Goal: Information Seeking & Learning: Check status

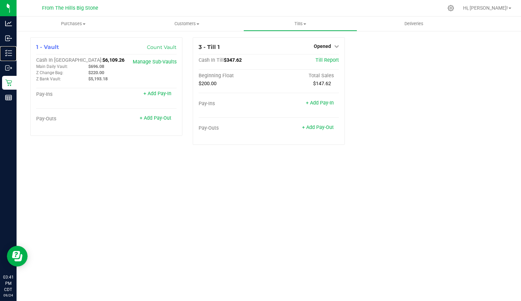
click at [0, 0] on p "Inventory" at bounding box center [0, 0] width 0 height 0
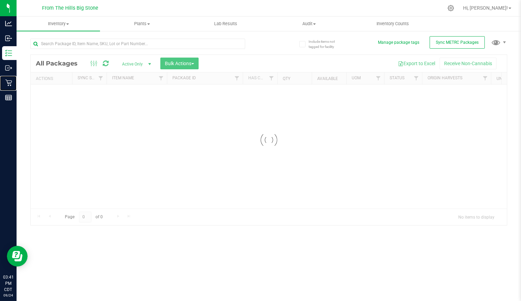
click at [0, 0] on p "Retail" at bounding box center [0, 0] width 0 height 0
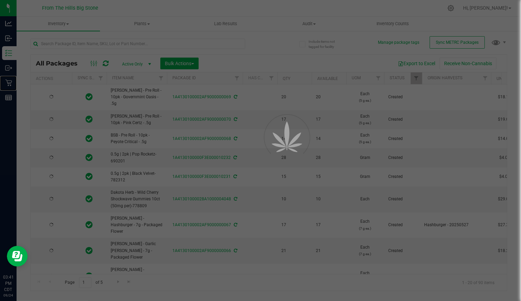
type input "[DATE]"
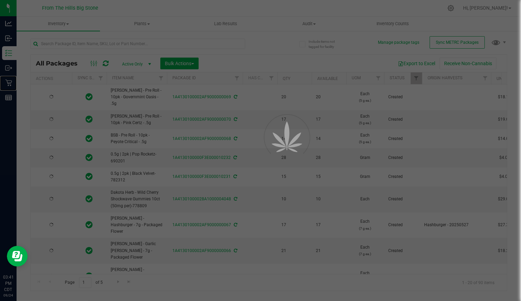
type input "[DATE]"
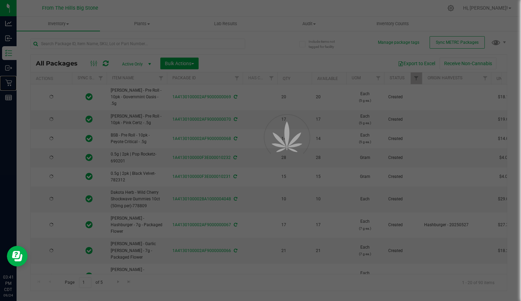
type input "[DATE]"
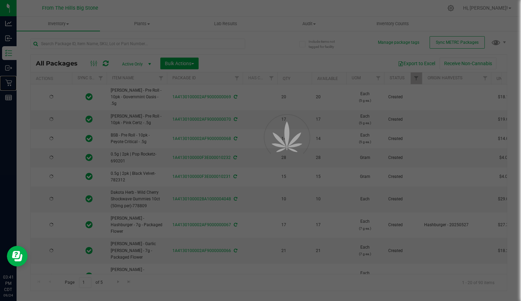
type input "[DATE]"
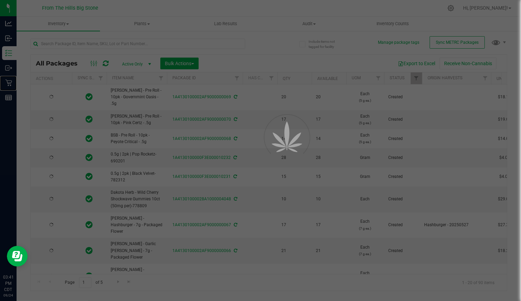
type input "[DATE]"
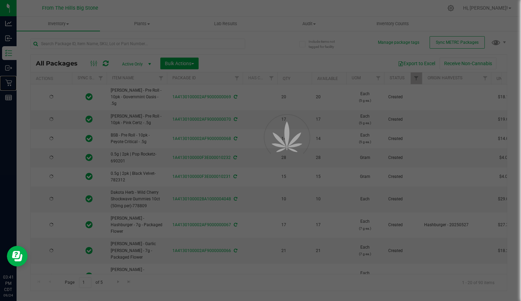
type input "[DATE]"
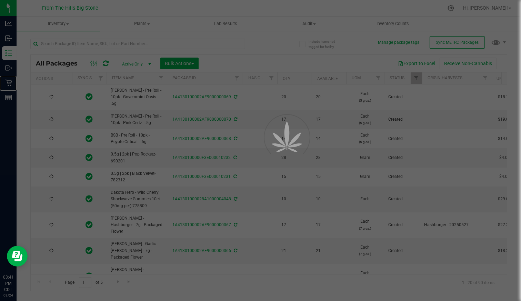
type input "[DATE]"
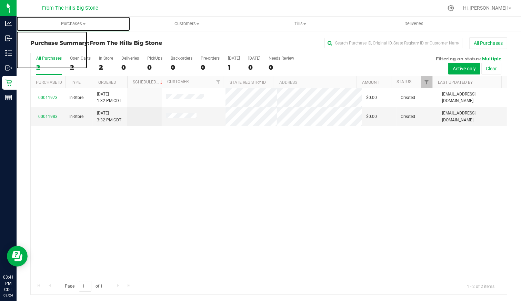
click at [67, 23] on span "Purchases" at bounding box center [73, 24] width 113 height 6
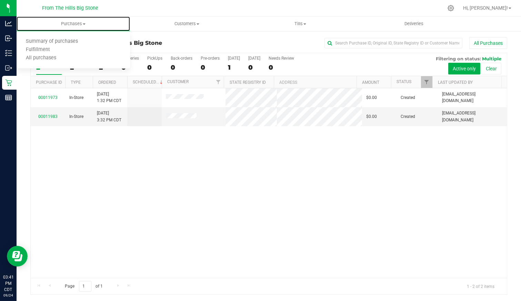
click at [67, 23] on span "Purchases" at bounding box center [73, 24] width 113 height 6
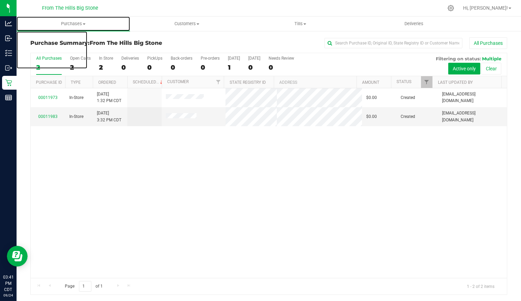
click at [75, 24] on span "Purchases" at bounding box center [73, 24] width 113 height 6
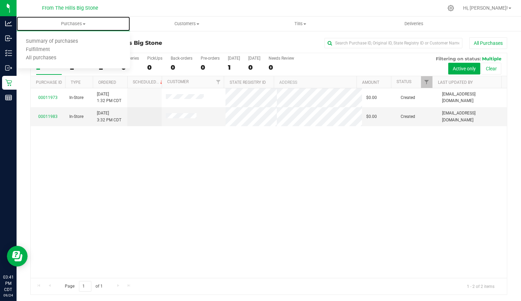
click at [68, 58] on li "All purchases" at bounding box center [73, 58] width 113 height 8
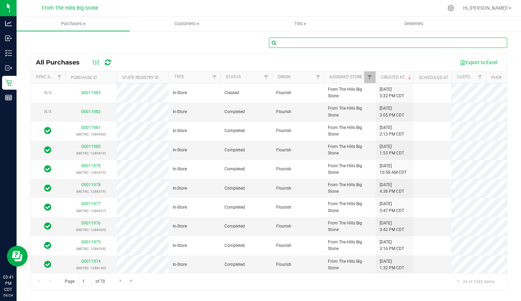
click at [302, 47] on input "text" at bounding box center [388, 43] width 238 height 10
type input "[PERSON_NAME]"
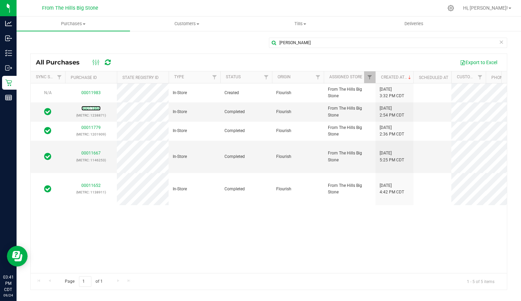
click at [89, 108] on link "00011860" at bounding box center [90, 108] width 19 height 5
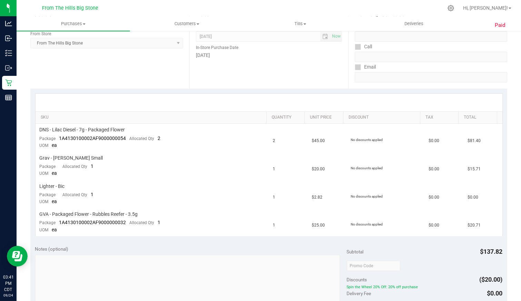
scroll to position [115, 0]
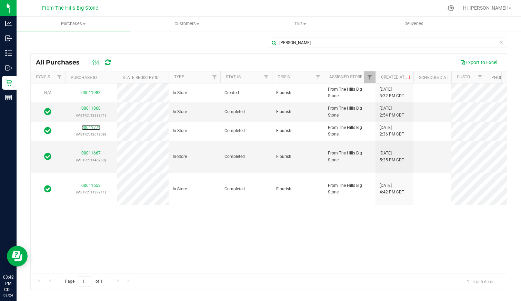
click at [89, 126] on link "00011779" at bounding box center [90, 127] width 19 height 5
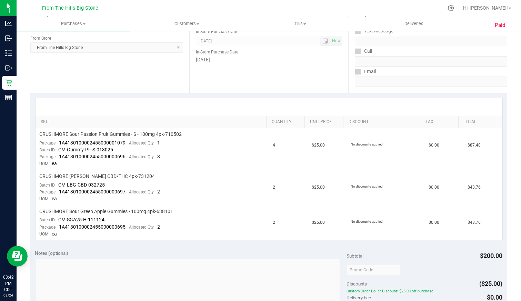
scroll to position [115, 0]
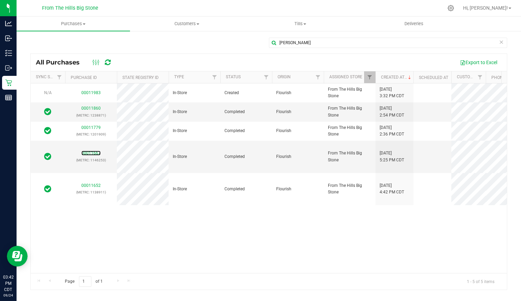
click at [93, 151] on link "00011667" at bounding box center [90, 153] width 19 height 5
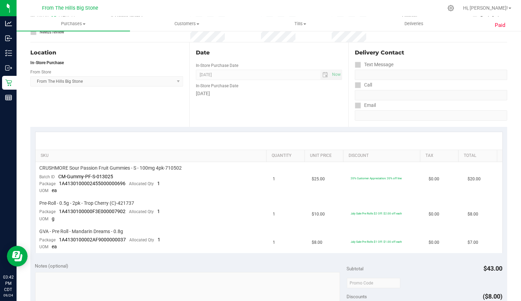
scroll to position [76, 0]
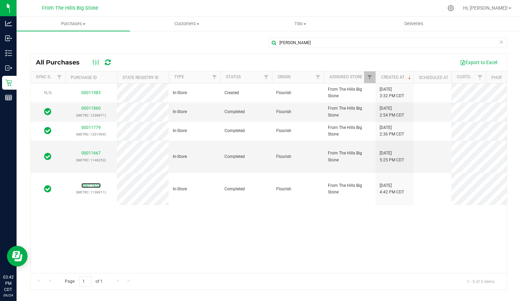
click at [91, 183] on link "00011652" at bounding box center [90, 185] width 19 height 5
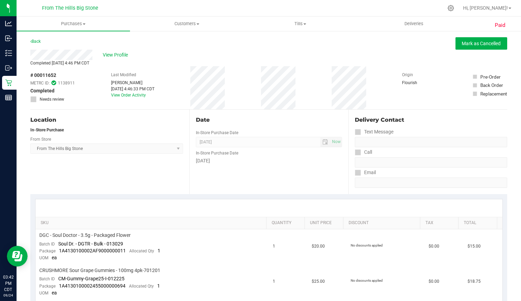
click at [38, 40] on link "Back" at bounding box center [35, 41] width 10 height 5
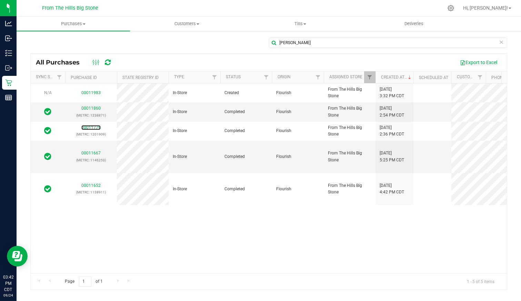
click at [92, 126] on link "00011779" at bounding box center [90, 127] width 19 height 5
click at [87, 91] on link "00011983" at bounding box center [90, 92] width 19 height 5
